Goal: Information Seeking & Learning: Learn about a topic

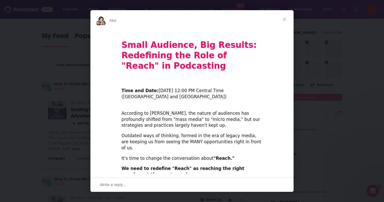
click at [285, 17] on span "Close" at bounding box center [284, 19] width 18 height 18
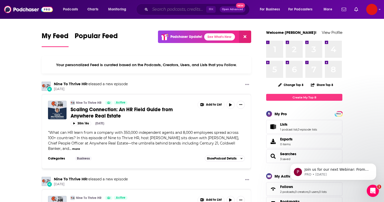
click at [169, 6] on input "Search podcasts, credits, & more..." at bounding box center [178, 9] width 56 height 8
paste input "The Taste"
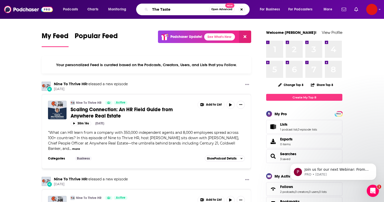
type input "The Taste"
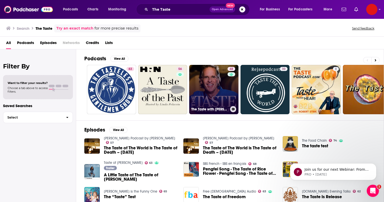
click at [208, 85] on link "48 The Taste with [PERSON_NAME] – a Podcast About Wine, Food, and Friends" at bounding box center [213, 89] width 49 height 49
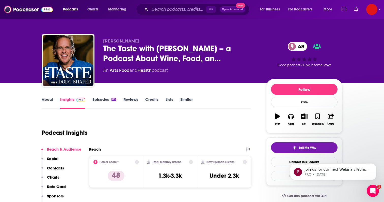
scroll to position [28, 0]
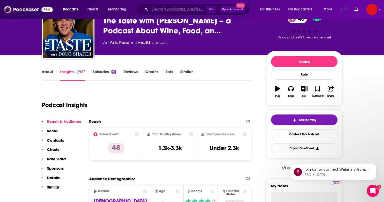
click at [164, 9] on input "Search podcasts, credits, & more..." at bounding box center [178, 9] width 56 height 8
paste input "The Wine CEO"
type input "The Wine CEO"
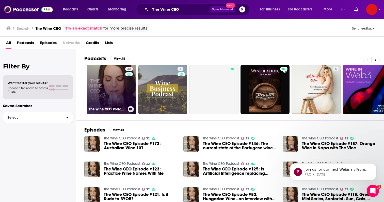
click at [116, 87] on link "32 The Wine CEO Podcast" at bounding box center [111, 89] width 49 height 49
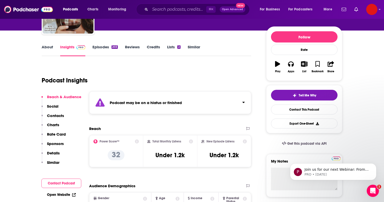
scroll to position [55, 0]
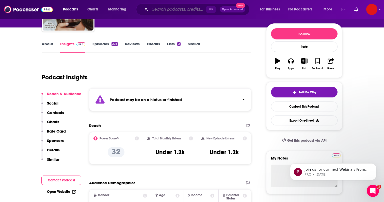
click at [159, 11] on input "Search podcasts, credits, & more..." at bounding box center [178, 9] width 56 height 8
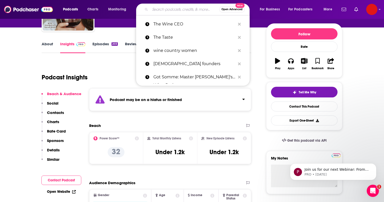
paste input "She Leads"
type input "She Leads"
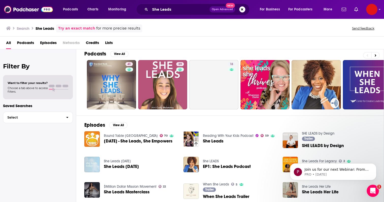
scroll to position [4, 0]
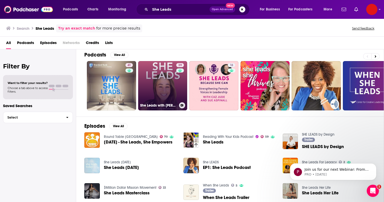
click at [173, 87] on link "39 She Leads with [PERSON_NAME]" at bounding box center [162, 85] width 49 height 49
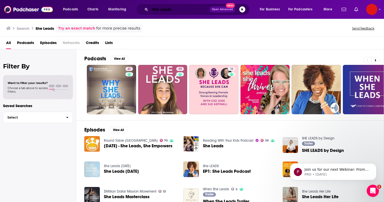
click at [177, 10] on input "She Leads" at bounding box center [179, 9] width 59 height 8
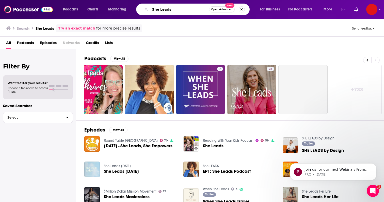
scroll to position [0, 167]
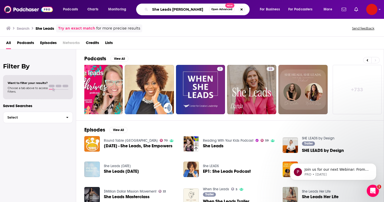
type input "She Leads [PERSON_NAME]"
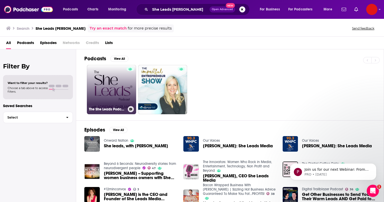
click at [121, 85] on link "The She Leads Podcast | Rewriting the Rules of Entrepreneurship" at bounding box center [111, 89] width 49 height 49
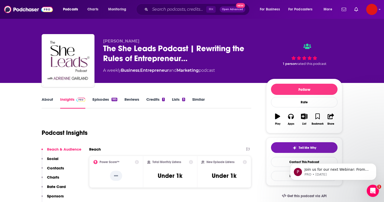
scroll to position [9, 0]
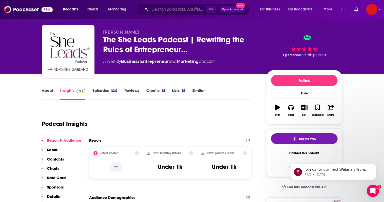
click at [163, 10] on input "Search podcasts, credits, & more..." at bounding box center [178, 9] width 56 height 8
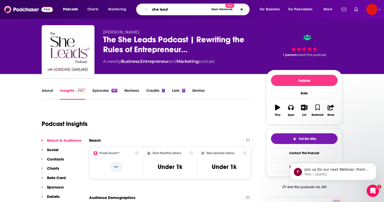
type input "she leads"
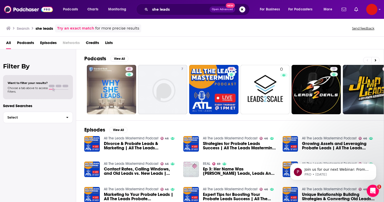
click at [30, 44] on span "Podcasts" at bounding box center [25, 44] width 17 height 10
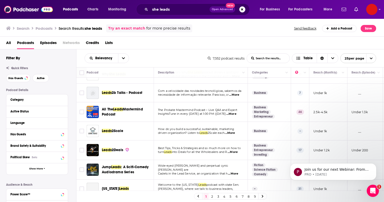
scroll to position [13, 0]
click at [179, 8] on input "she leads" at bounding box center [179, 9] width 59 height 8
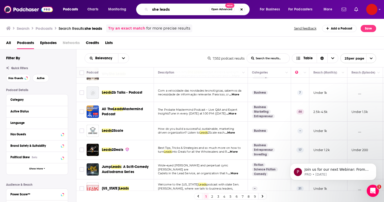
paste input "[PERSON_NAME] Talks Wine & Stuff With Interesting People"
type input "[PERSON_NAME] Talks Wine & Stuff With Interesting People"
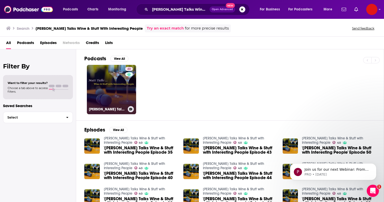
click at [102, 96] on link "40 [PERSON_NAME] Talks Wine & Stuff with Interesting People" at bounding box center [111, 89] width 49 height 49
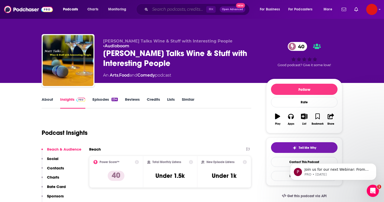
click at [176, 6] on input "Search podcasts, credits, & more..." at bounding box center [178, 9] width 56 height 8
paste input "Founder's Story"
type input "Founder's Story"
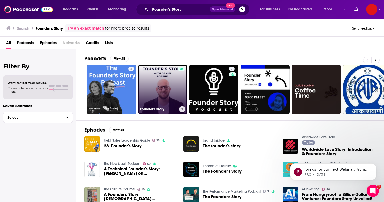
click at [172, 89] on link "Founder's Story" at bounding box center [162, 89] width 49 height 49
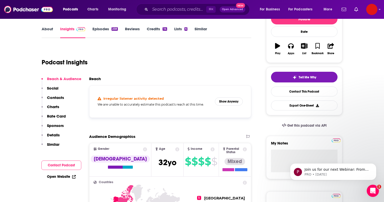
scroll to position [74, 0]
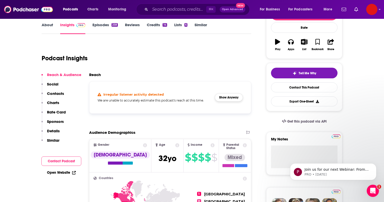
click at [227, 97] on button "Show Anyway" at bounding box center [229, 97] width 28 height 8
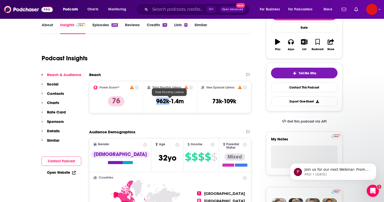
drag, startPoint x: 155, startPoint y: 99, endPoint x: 168, endPoint y: 99, distance: 12.7
click at [168, 99] on div "Total Monthly Listens 962k-1.4m" at bounding box center [170, 96] width 46 height 23
copy h3 "962k"
click at [162, 11] on input "Search podcasts, credits, & more..." at bounding box center [178, 9] width 56 height 8
paste input "[DEMOGRAPHIC_DATA] Founder World"
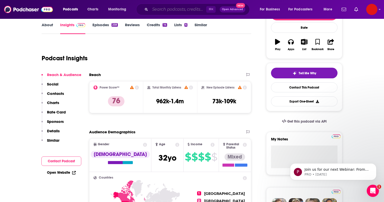
type input "[DEMOGRAPHIC_DATA] Founder World"
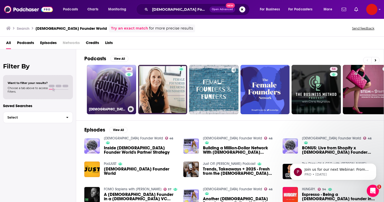
click at [107, 89] on link "46 [DEMOGRAPHIC_DATA] Founder World" at bounding box center [111, 89] width 49 height 49
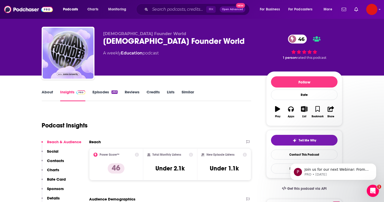
scroll to position [9, 0]
